Goal: Contribute content

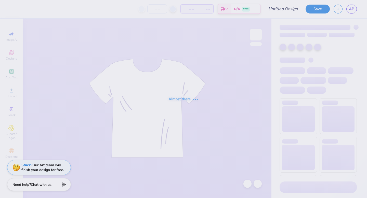
type input "[PERSON_NAME] : [US_STATE][GEOGRAPHIC_DATA]: [GEOGRAPHIC_DATA]"
type input "150"
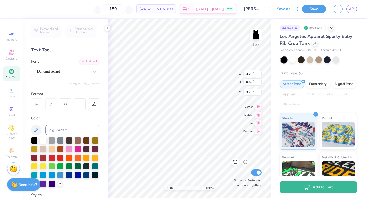
type input "3.73"
type textarea "real.strong.women."
click at [311, 8] on button "Save" at bounding box center [314, 8] width 24 height 9
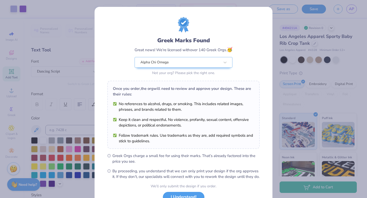
scroll to position [40, 0]
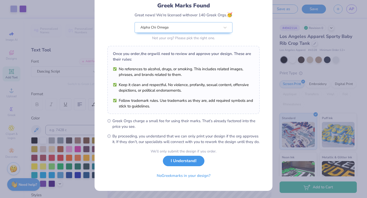
click at [189, 166] on button "I Understand!" at bounding box center [184, 161] width 42 height 10
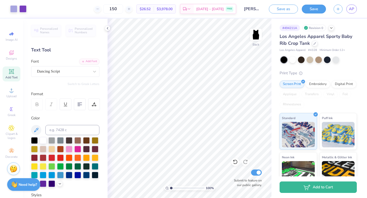
scroll to position [0, 0]
click at [308, 9] on button "Save" at bounding box center [314, 8] width 24 height 9
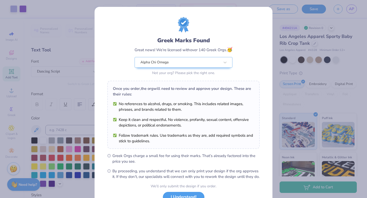
scroll to position [40, 0]
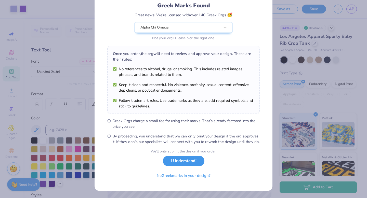
click at [178, 163] on button "I Understand!" at bounding box center [184, 161] width 42 height 10
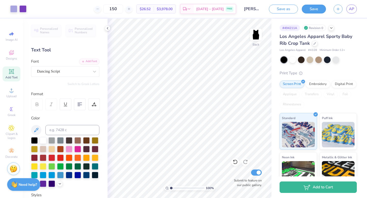
scroll to position [0, 0]
